Goal: Task Accomplishment & Management: Complete application form

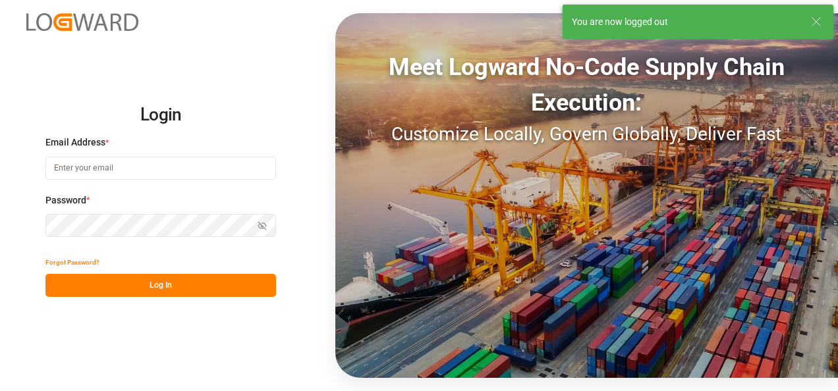
type input "jose.echeverria@leschaco.com"
drag, startPoint x: 194, startPoint y: 291, endPoint x: 277, endPoint y: 375, distance: 117.9
click at [194, 291] on button "Log In" at bounding box center [160, 285] width 231 height 23
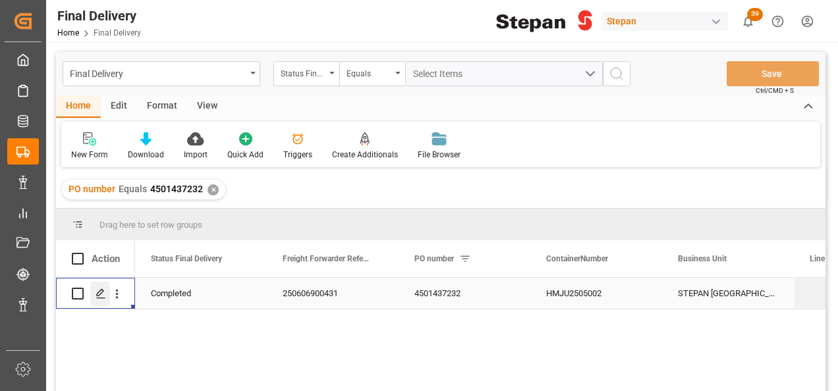
click at [101, 293] on polygon "Press SPACE to select this row." at bounding box center [100, 293] width 7 height 7
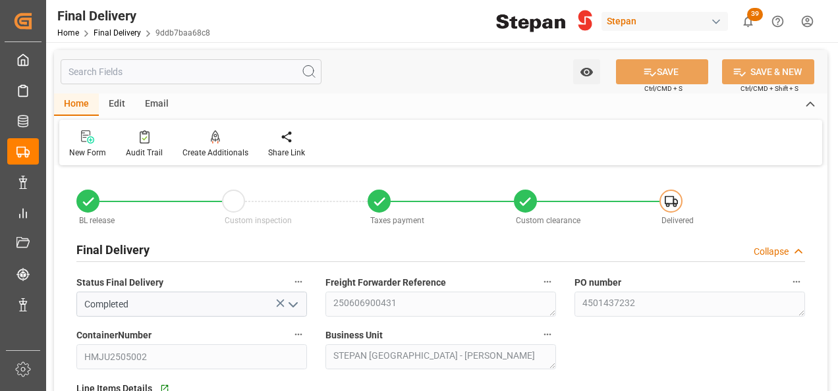
type input "11-06-2025"
type input "16-06-2025"
type input "17-06-2025"
type input "10-09-2025"
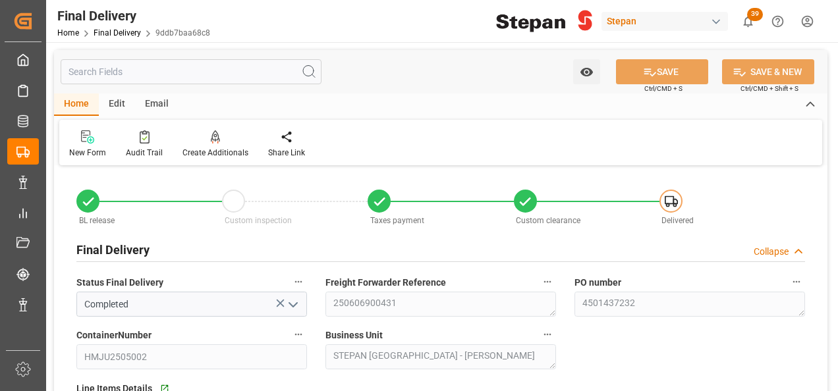
type input "10-09-2025 00:00"
type input "12-09-2025"
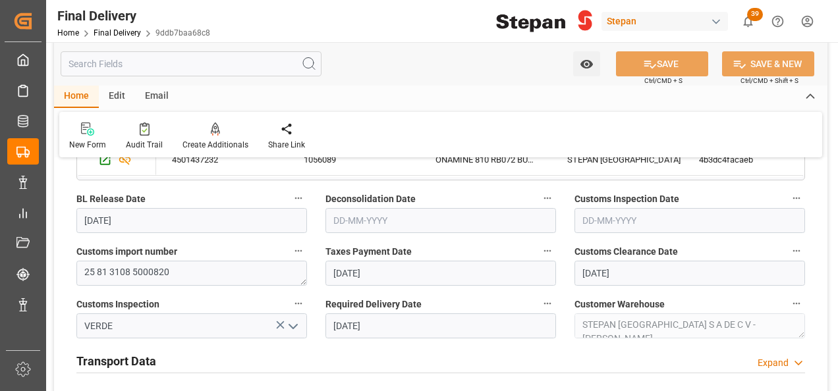
scroll to position [527, 0]
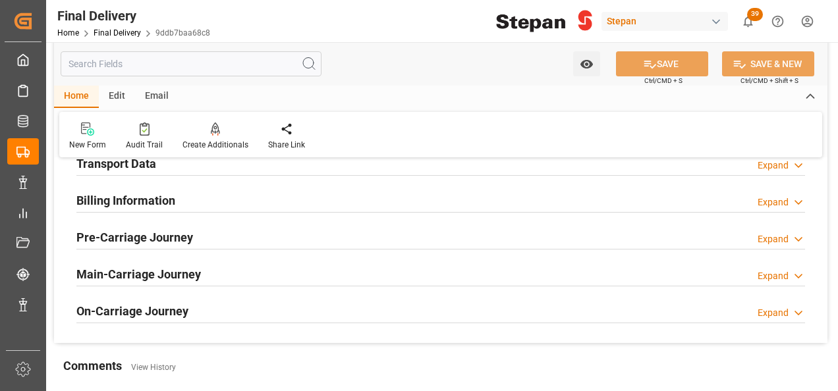
click at [100, 195] on h2 "Billing Information" at bounding box center [125, 201] width 99 height 18
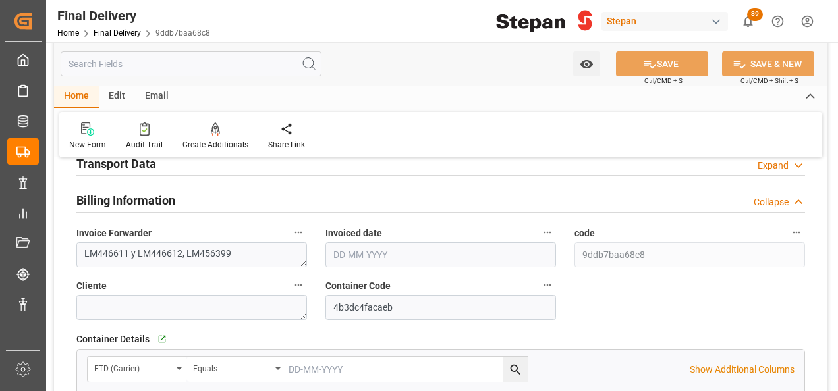
click at [127, 163] on h2 "Transport Data" at bounding box center [116, 164] width 80 height 18
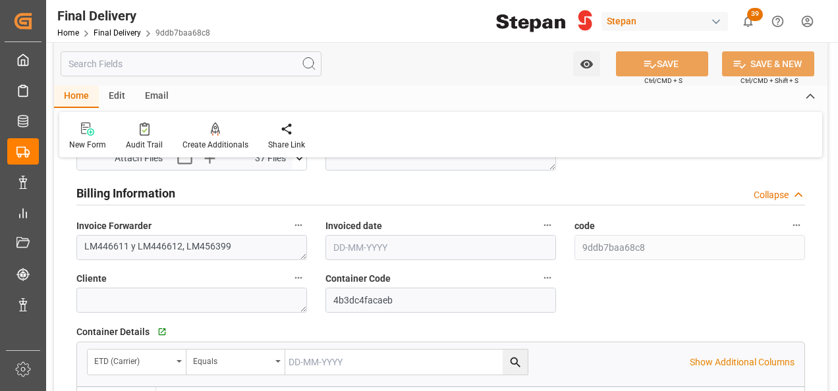
scroll to position [725, 0]
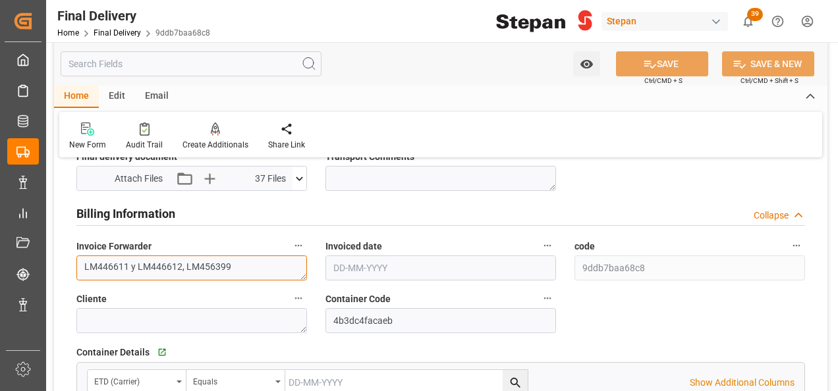
drag, startPoint x: 244, startPoint y: 266, endPoint x: 279, endPoint y: 283, distance: 38.9
click at [246, 268] on textarea "LM446611 y LM446612, LM456399" at bounding box center [191, 268] width 231 height 25
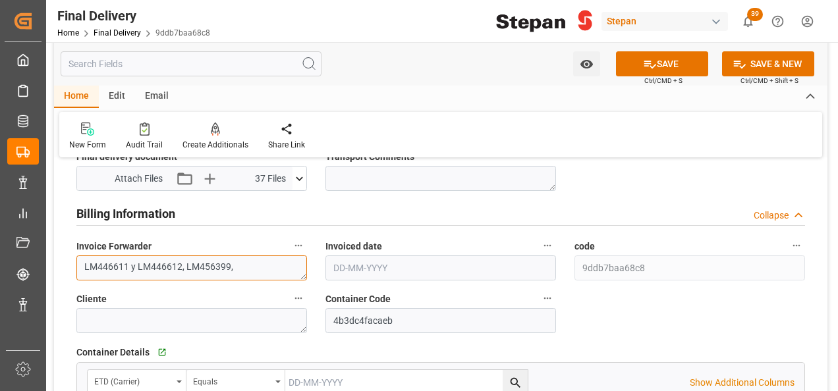
paste textarea "LM458086"
type textarea "LM446611 y LM446612, LM456399,LM458086"
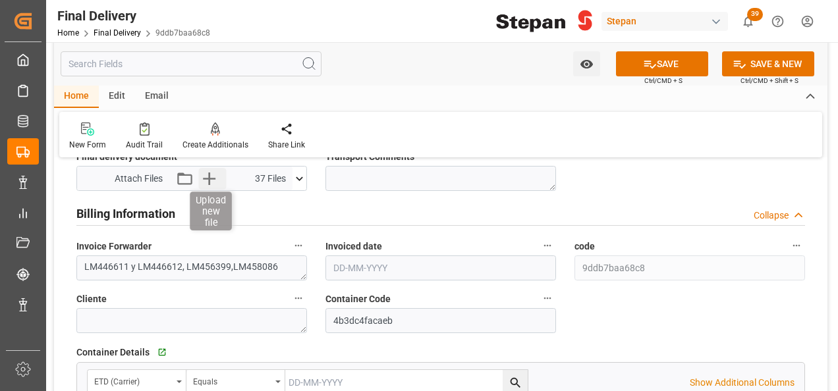
click at [213, 177] on icon "button" at bounding box center [209, 178] width 21 height 21
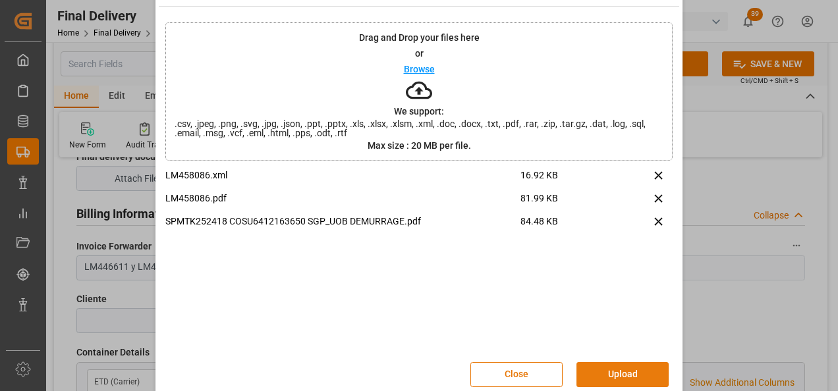
scroll to position [52, 0]
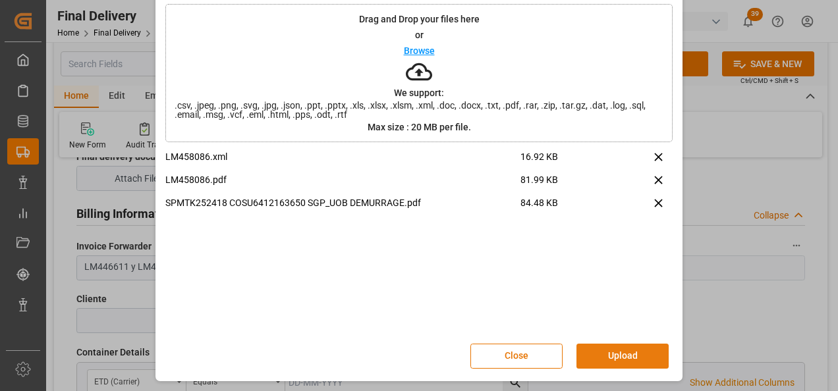
click at [623, 356] on button "Upload" at bounding box center [623, 356] width 92 height 25
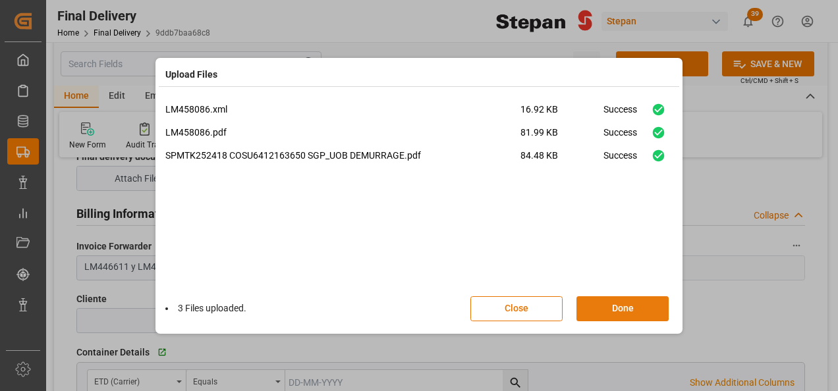
click at [646, 304] on button "Done" at bounding box center [623, 309] width 92 height 25
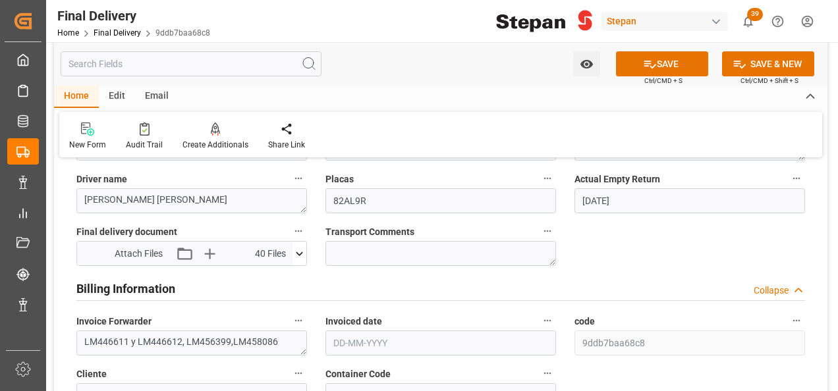
scroll to position [527, 0]
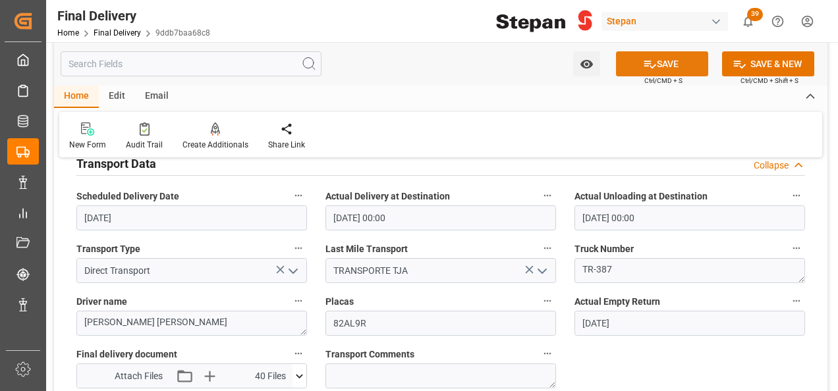
click at [667, 69] on button "SAVE" at bounding box center [662, 63] width 92 height 25
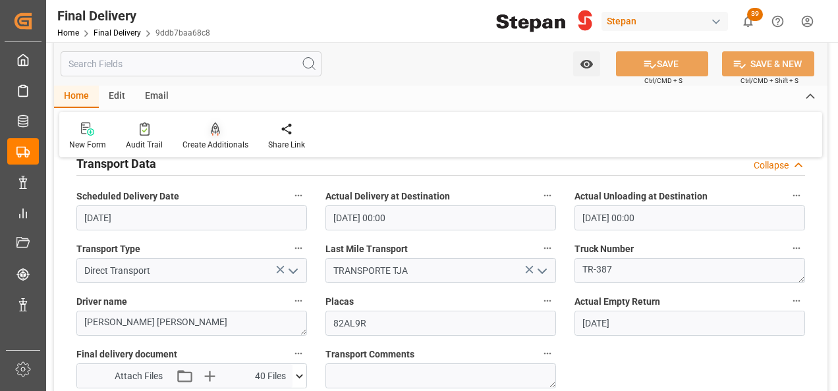
click at [217, 130] on icon at bounding box center [215, 129] width 9 height 13
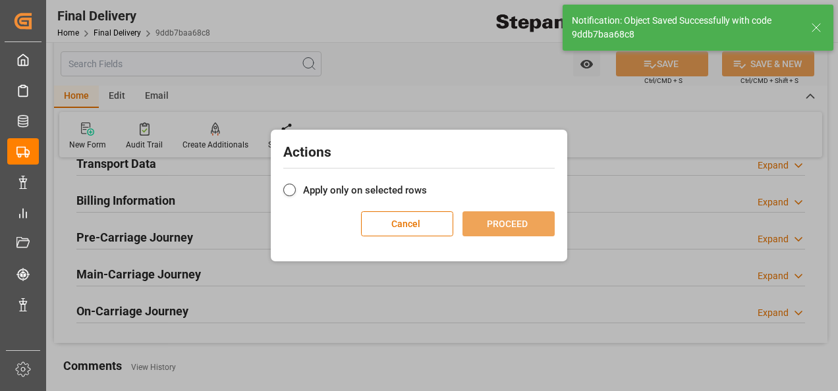
click at [337, 191] on label "Apply only on selected rows" at bounding box center [418, 191] width 271 height 16
click at [427, 183] on input "Apply only on selected rows" at bounding box center [427, 183] width 0 height 0
click at [503, 227] on button "PROCEED" at bounding box center [509, 224] width 92 height 25
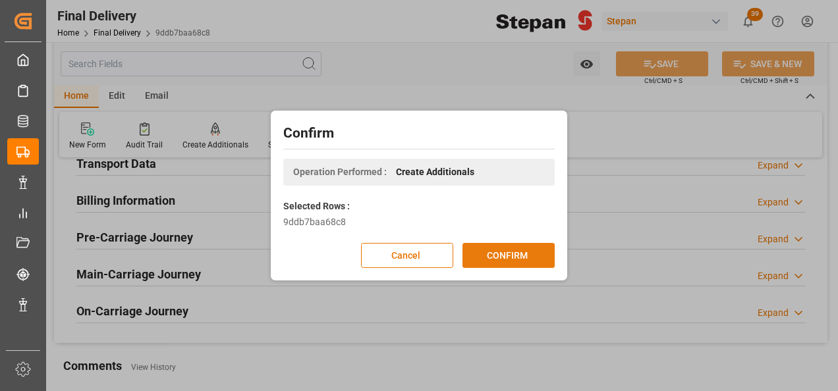
click at [515, 248] on button "CONFIRM" at bounding box center [509, 255] width 92 height 25
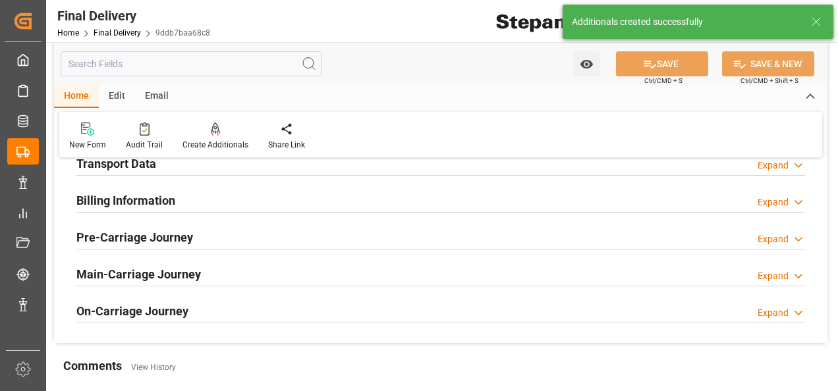
type input "11-06-2025"
type input "16-06-2025"
type input "17-06-2025"
type input "10-09-2025"
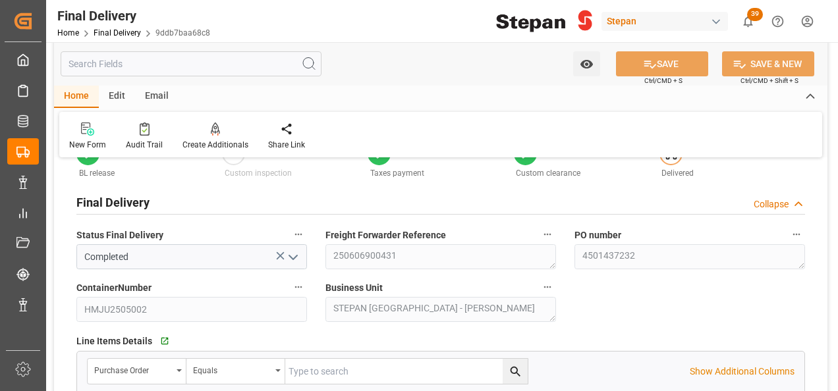
scroll to position [66, 0]
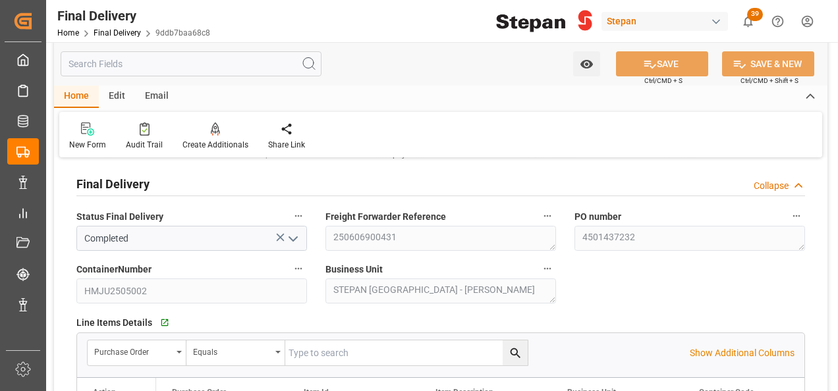
click at [116, 32] on link "Final Delivery" at bounding box center [117, 32] width 47 height 9
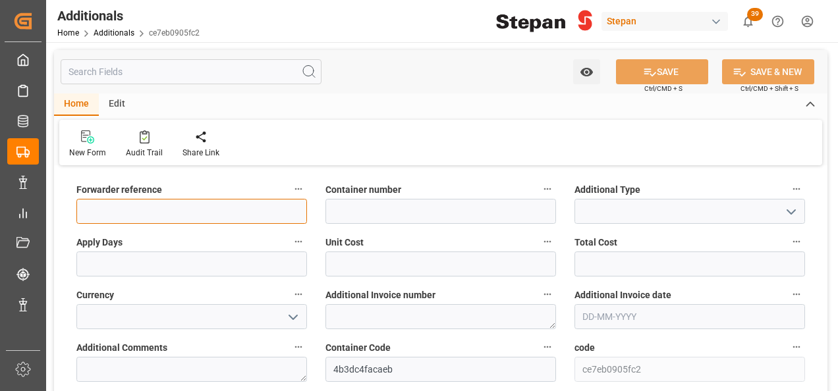
click at [148, 207] on input at bounding box center [191, 211] width 231 height 25
paste input "250606900431"
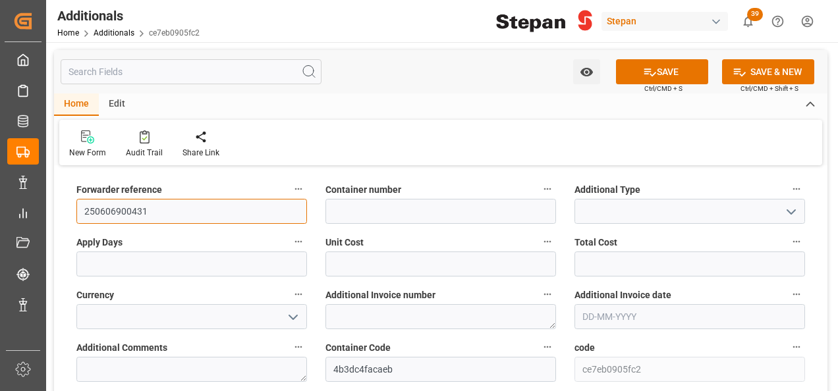
type input "250606900431"
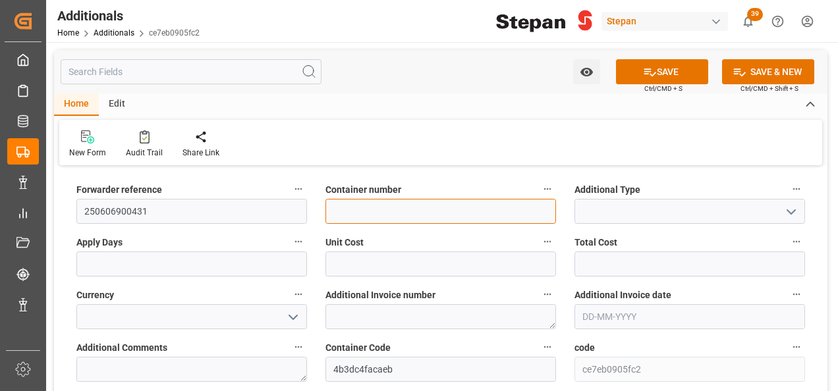
click at [351, 210] on input at bounding box center [440, 211] width 231 height 25
paste input "HMJU2505002"
type input "HMJU2505002"
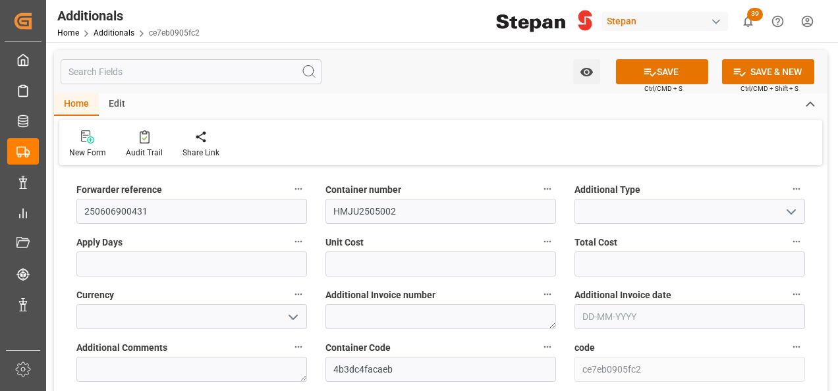
click at [791, 211] on icon "open menu" at bounding box center [791, 212] width 16 height 16
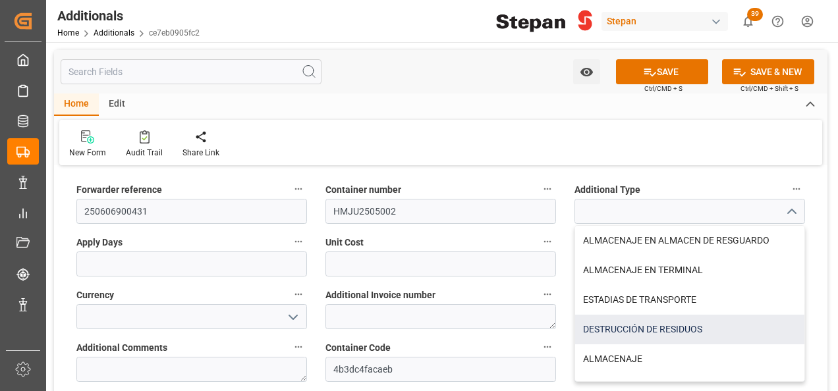
drag, startPoint x: 608, startPoint y: 300, endPoint x: 608, endPoint y: 327, distance: 26.4
click at [608, 327] on div "ALMACENAJE EN ALMACEN DE RESGUARDO ALMACENAJE EN TERMINAL ESTADIAS DE TRANSPORT…" at bounding box center [689, 315] width 229 height 178
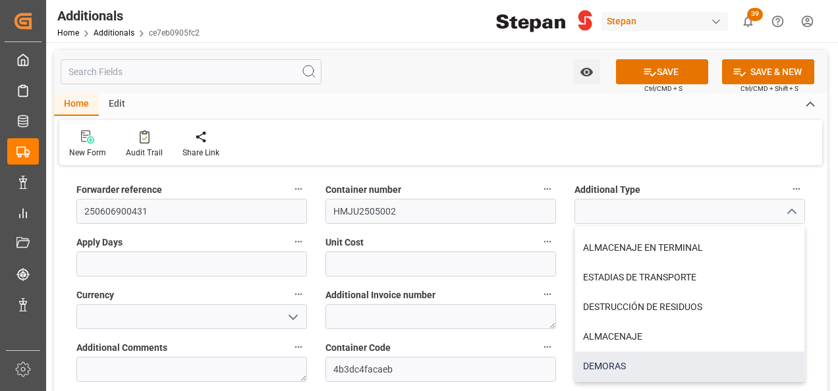
click at [613, 362] on div "DEMORAS" at bounding box center [689, 367] width 229 height 30
type input "DEMORAS"
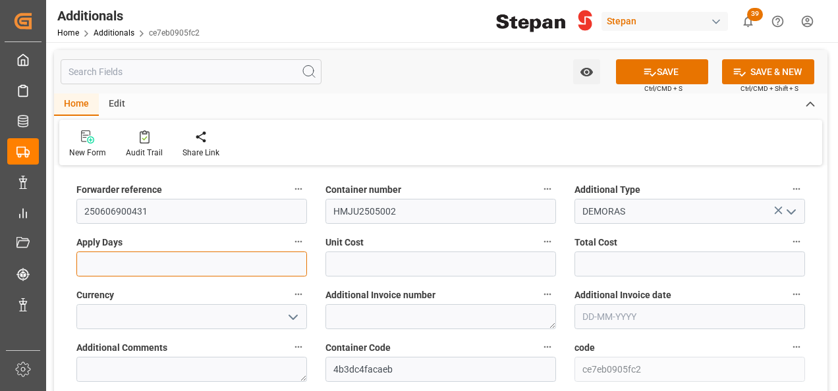
click at [96, 260] on input "text" at bounding box center [191, 264] width 231 height 25
type input "1"
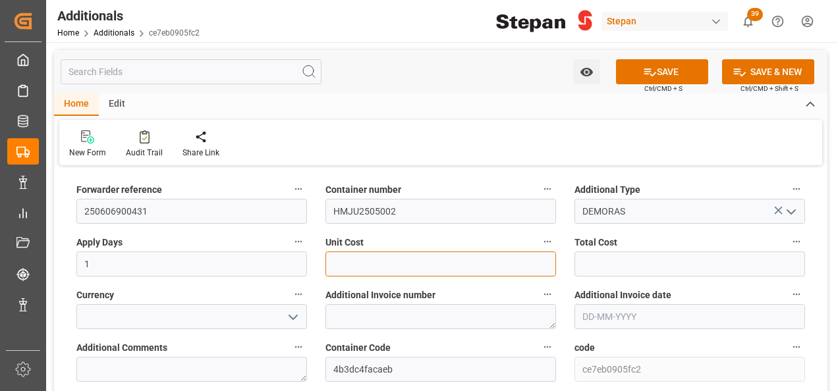
click at [395, 274] on input "text" at bounding box center [440, 264] width 231 height 25
paste input "text"
click at [358, 262] on input "text" at bounding box center [440, 264] width 231 height 25
type input "3300"
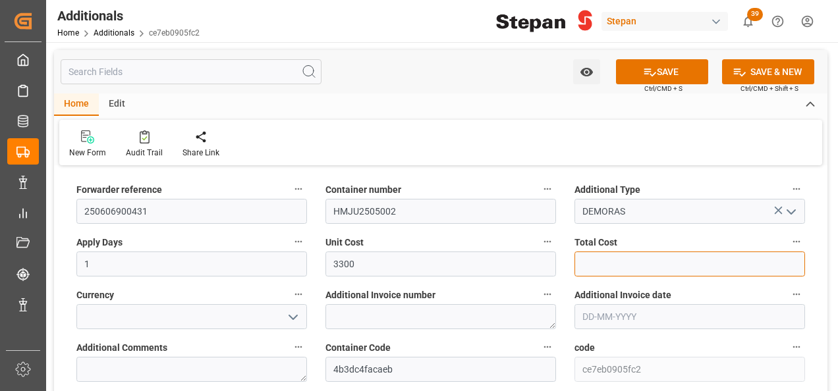
click at [592, 263] on input "text" at bounding box center [690, 264] width 231 height 25
type input "3300"
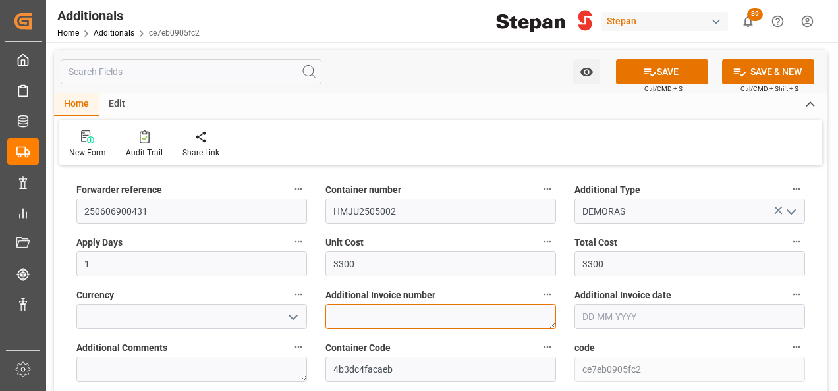
click at [383, 318] on textarea at bounding box center [440, 316] width 231 height 25
click at [368, 318] on textarea at bounding box center [440, 316] width 231 height 25
paste textarea "LM458086"
type textarea "LM458086"
click at [294, 314] on icon "open menu" at bounding box center [293, 318] width 16 height 16
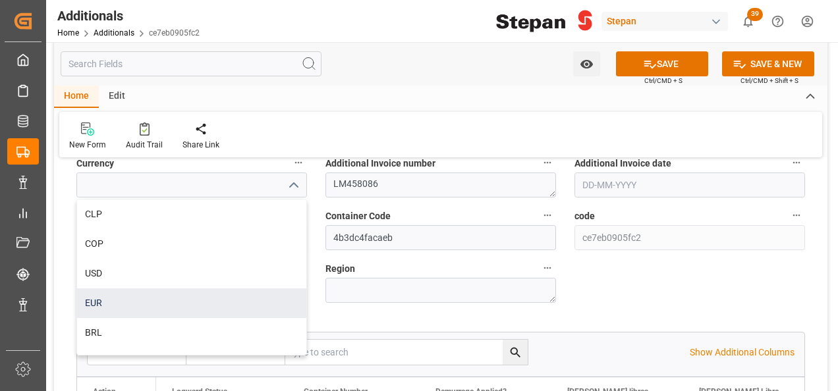
scroll to position [51, 0]
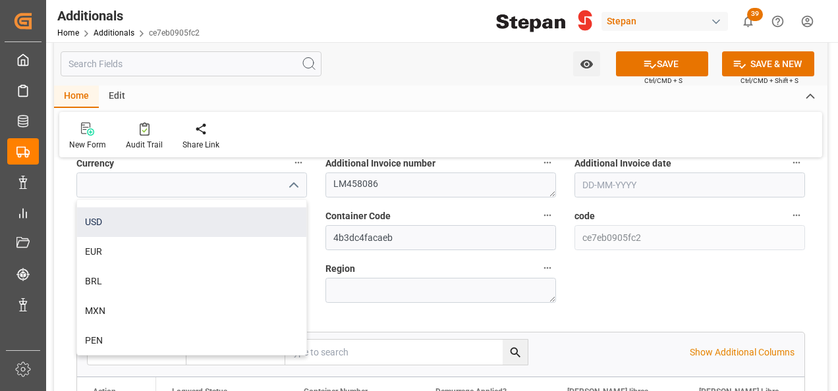
click at [99, 227] on div "USD" at bounding box center [191, 223] width 229 height 30
type input "USD"
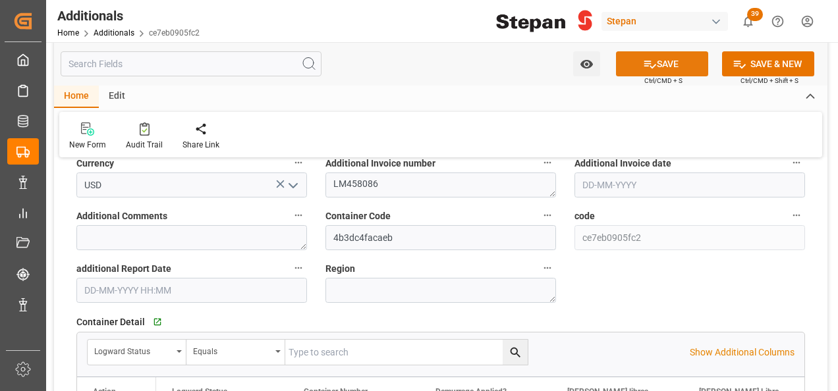
drag, startPoint x: 657, startPoint y: 66, endPoint x: 656, endPoint y: 59, distance: 6.6
click at [657, 61] on button "SAVE" at bounding box center [662, 63] width 92 height 25
